Goal: Navigation & Orientation: Find specific page/section

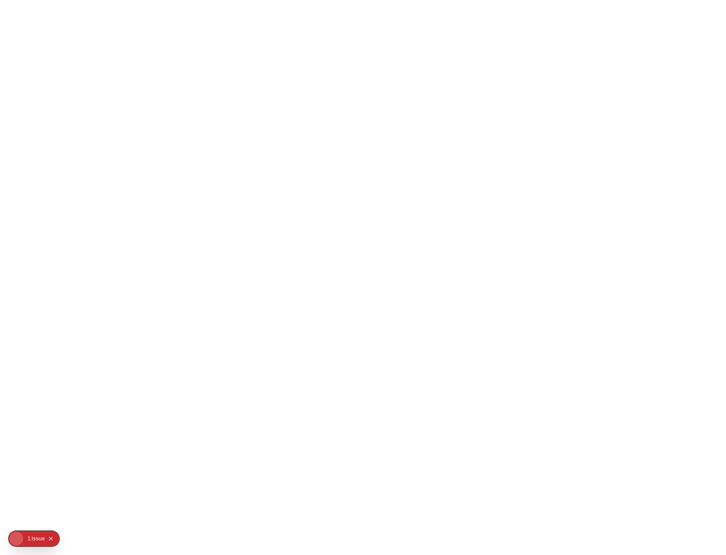
click at [36, 7] on html at bounding box center [363, 3] width 726 height 7
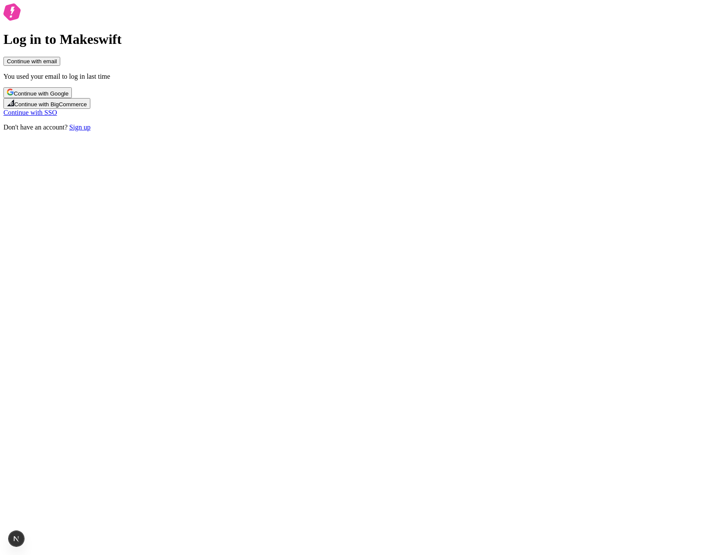
click at [68, 97] on span "Continue with Google" at bounding box center [41, 93] width 55 height 6
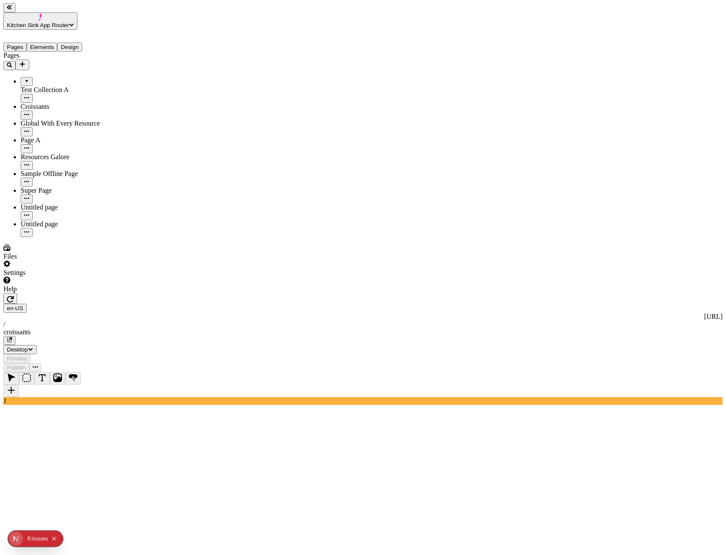
click at [74, 22] on icon "button" at bounding box center [71, 24] width 5 height 5
